Goal: Find specific page/section: Find specific page/section

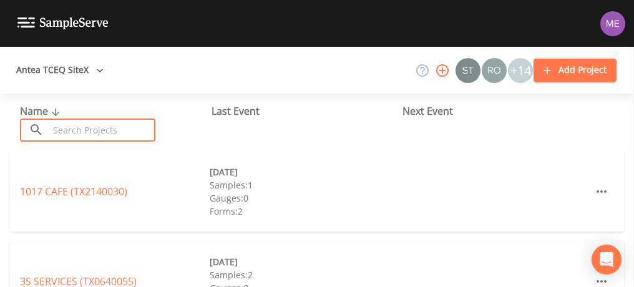
click at [129, 131] on input "text" at bounding box center [102, 130] width 107 height 23
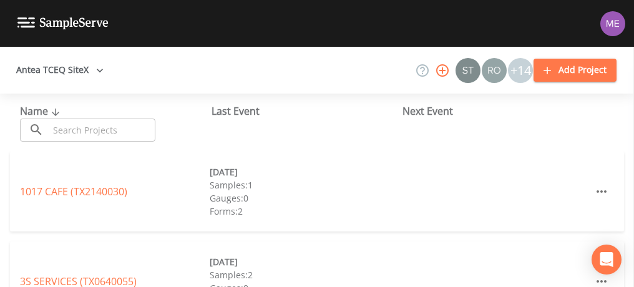
click at [88, 114] on div "Name ​ ​" at bounding box center [116, 123] width 192 height 38
click at [87, 122] on input "text" at bounding box center [102, 130] width 107 height 23
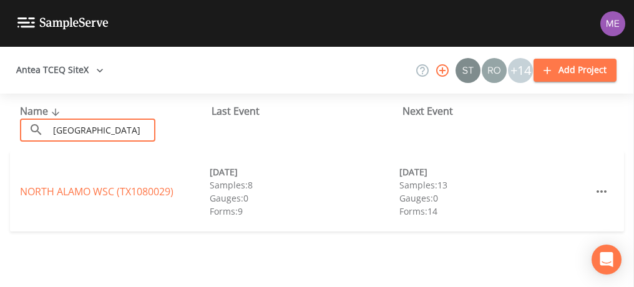
scroll to position [0, 0]
type input "[GEOGRAPHIC_DATA]"
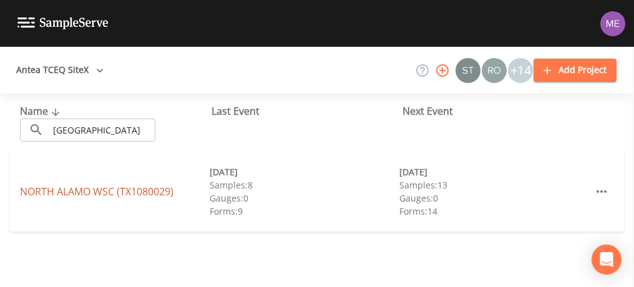
click at [84, 192] on link "[GEOGRAPHIC_DATA] (TX1080029)" at bounding box center [97, 192] width 154 height 14
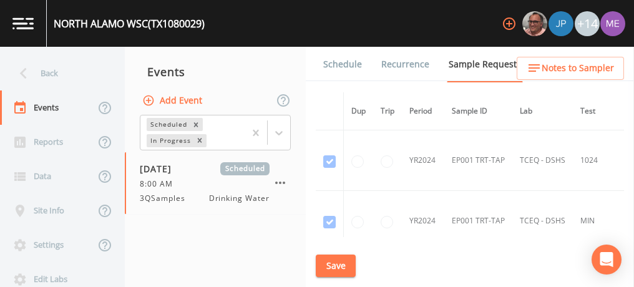
click at [351, 67] on link "Schedule" at bounding box center [343, 64] width 42 height 35
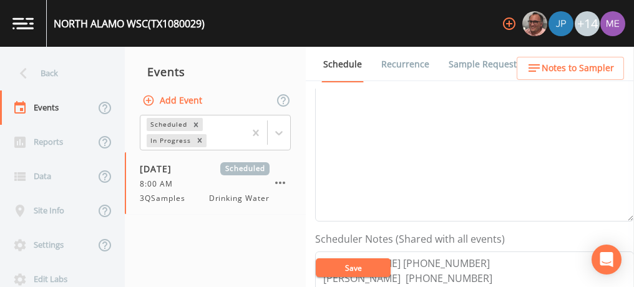
scroll to position [206, 0]
